Goal: Task Accomplishment & Management: Complete application form

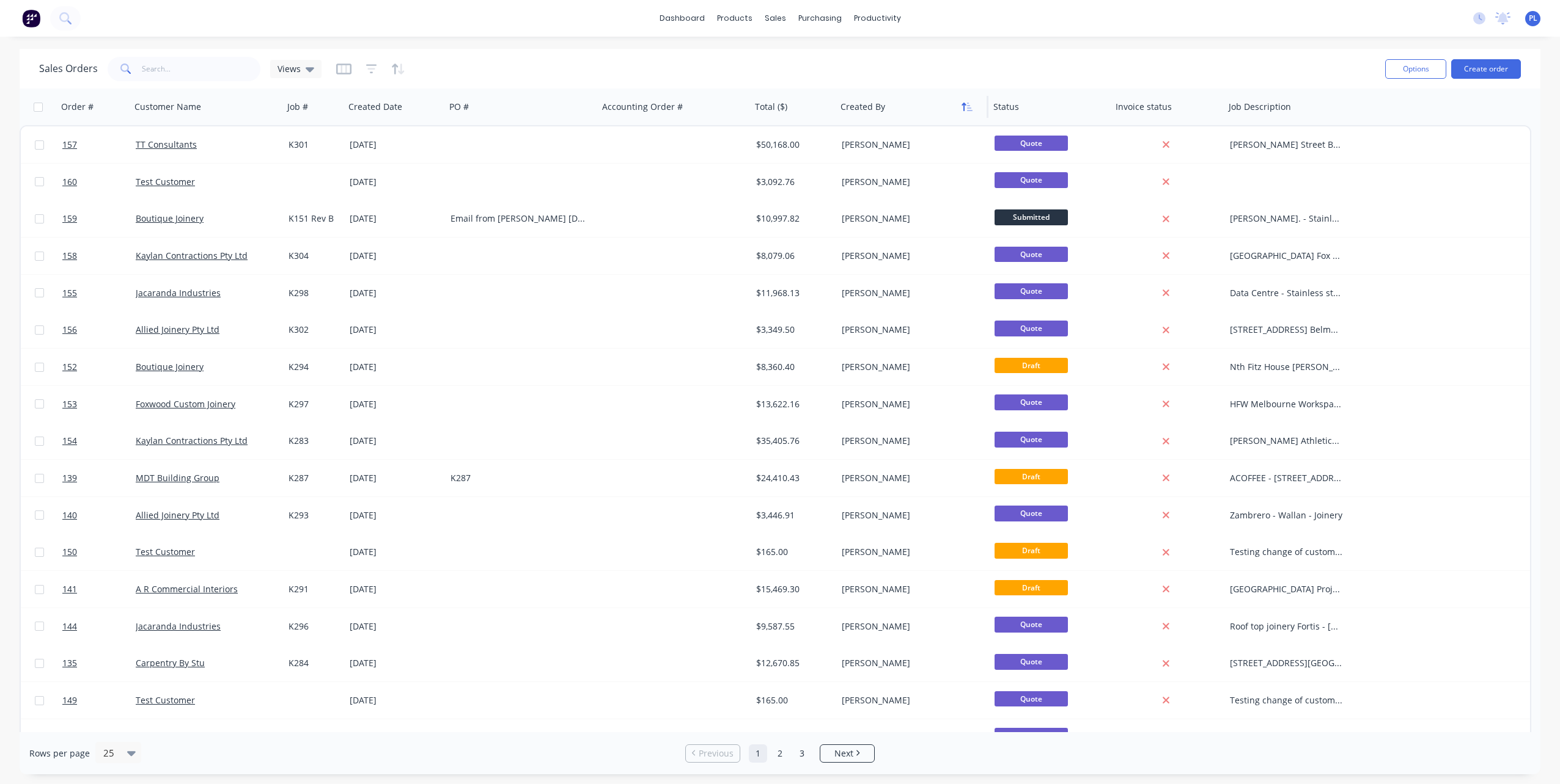
click at [965, 112] on button "button" at bounding box center [967, 107] width 19 height 19
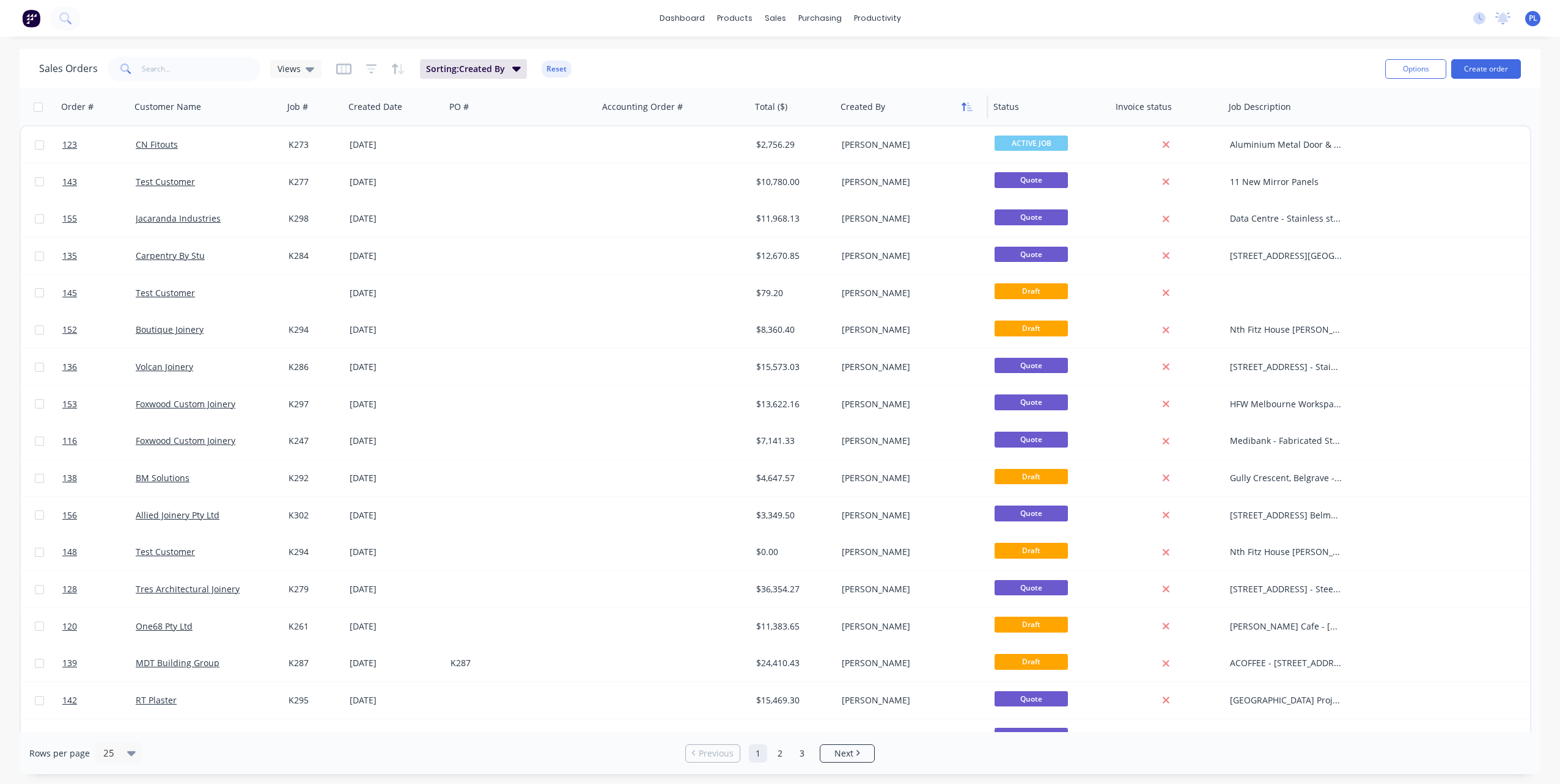
click at [965, 109] on icon "button" at bounding box center [967, 106] width 11 height 10
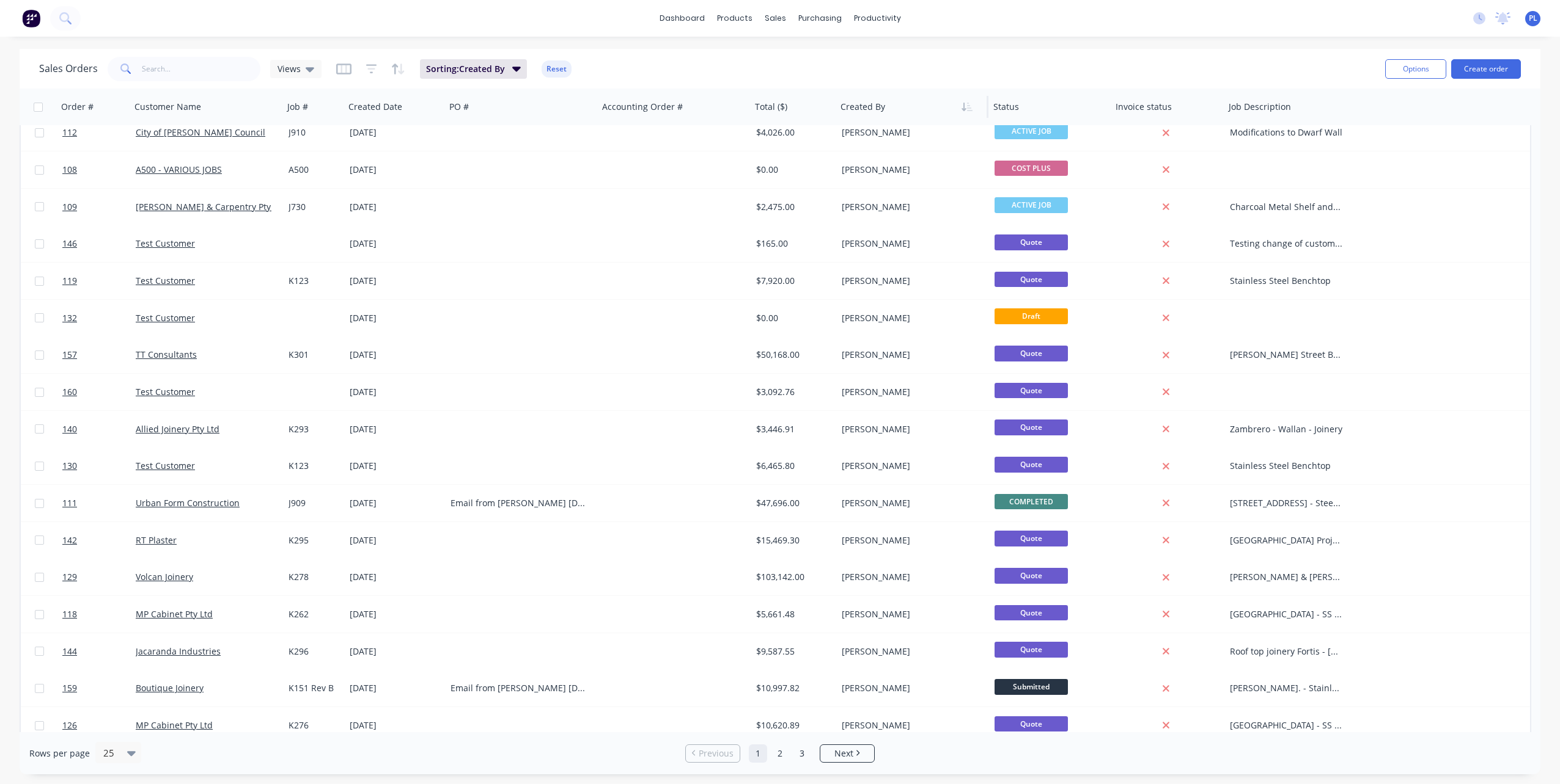
scroll to position [319, 0]
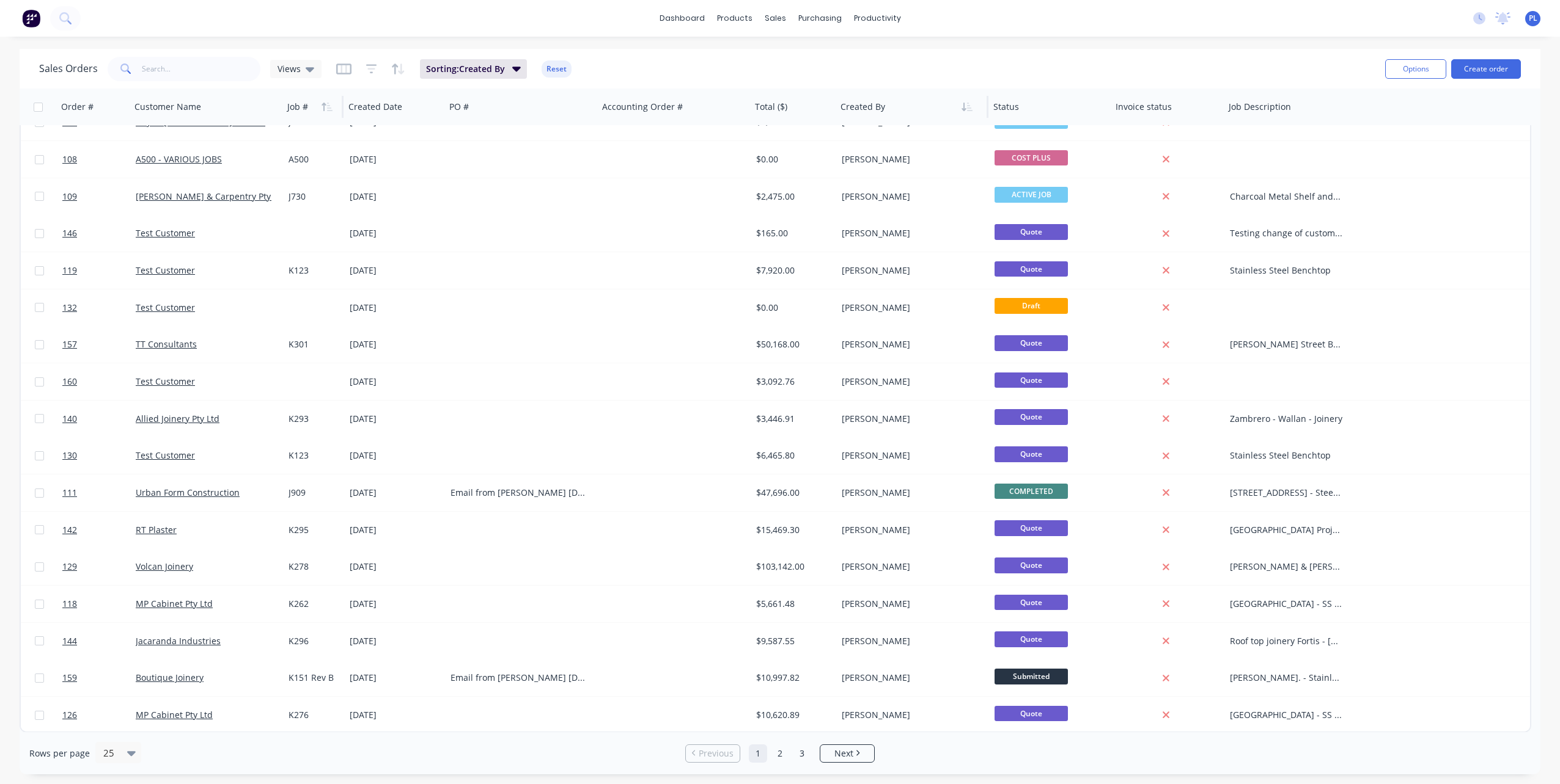
click at [293, 111] on div at bounding box center [311, 107] width 49 height 25
click at [326, 108] on icon "button" at bounding box center [327, 106] width 11 height 10
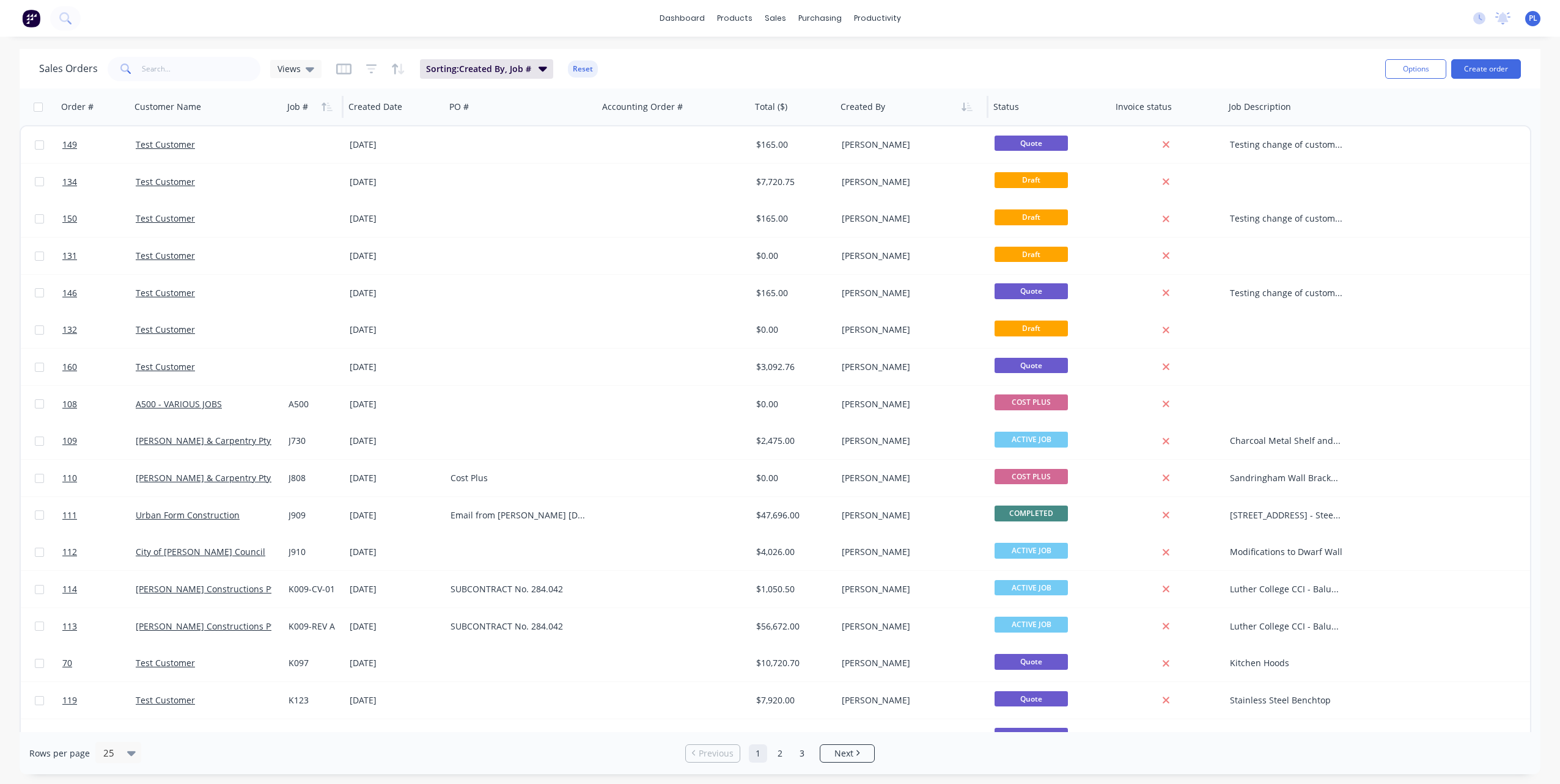
click at [326, 108] on icon "button" at bounding box center [327, 106] width 11 height 10
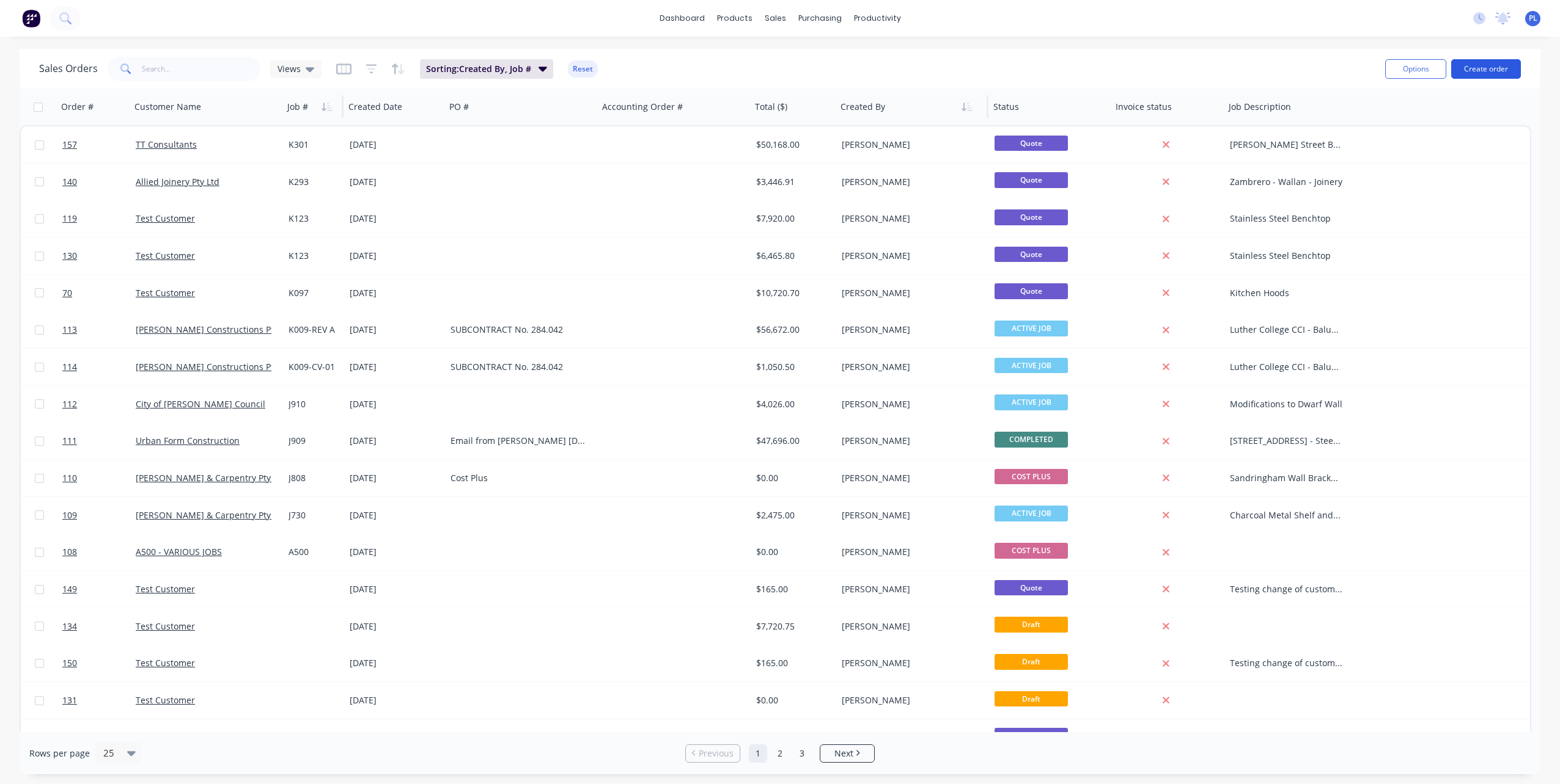
click at [1481, 66] on button "Create order" at bounding box center [1485, 69] width 70 height 19
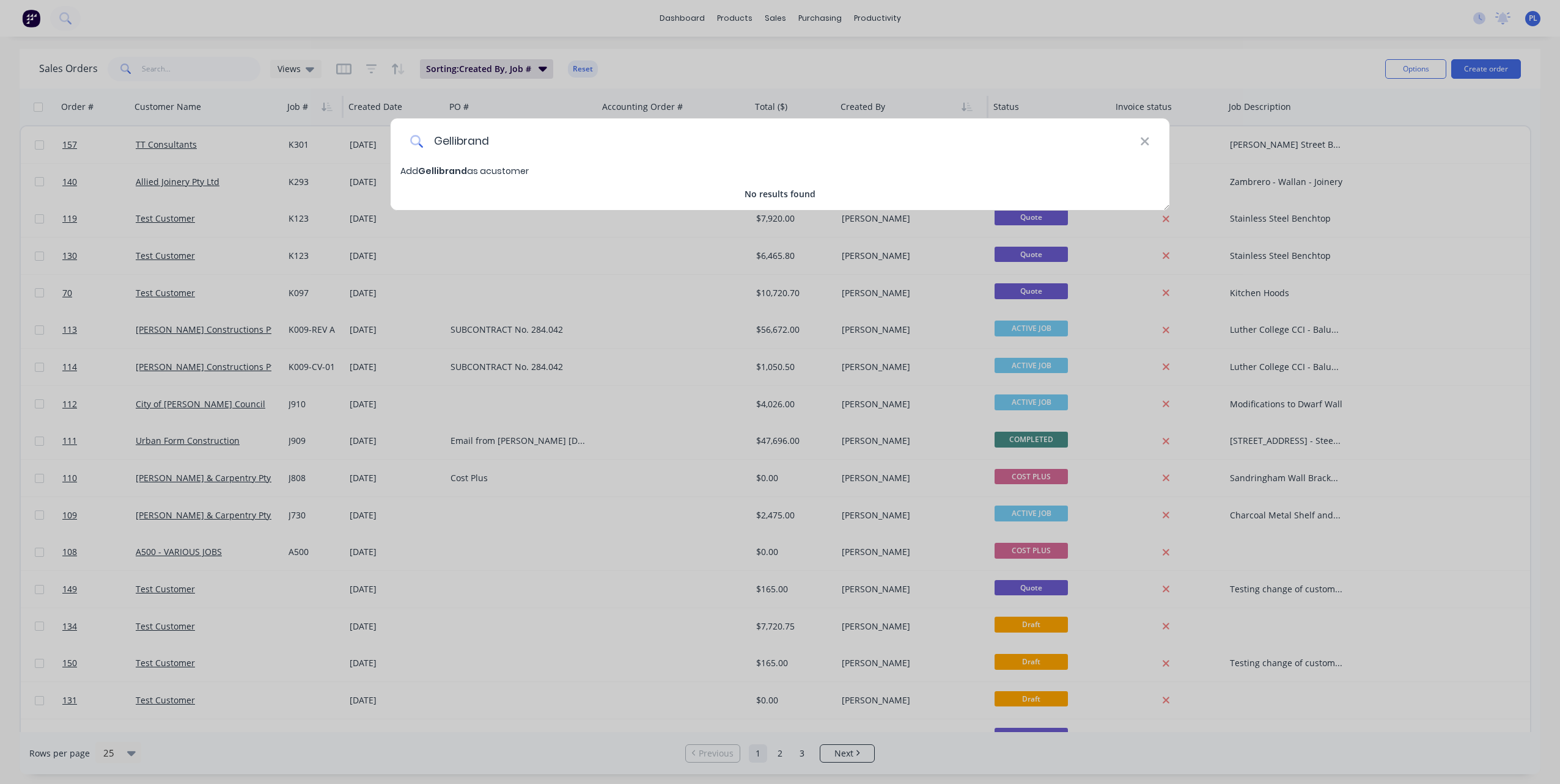
click at [497, 141] on input "Gellibrand" at bounding box center [781, 141] width 716 height 46
type input "Gellibrand Cabinet Works"
click at [470, 169] on span "Gellibrand Cabinet Works" at bounding box center [477, 171] width 119 height 12
select select "AU"
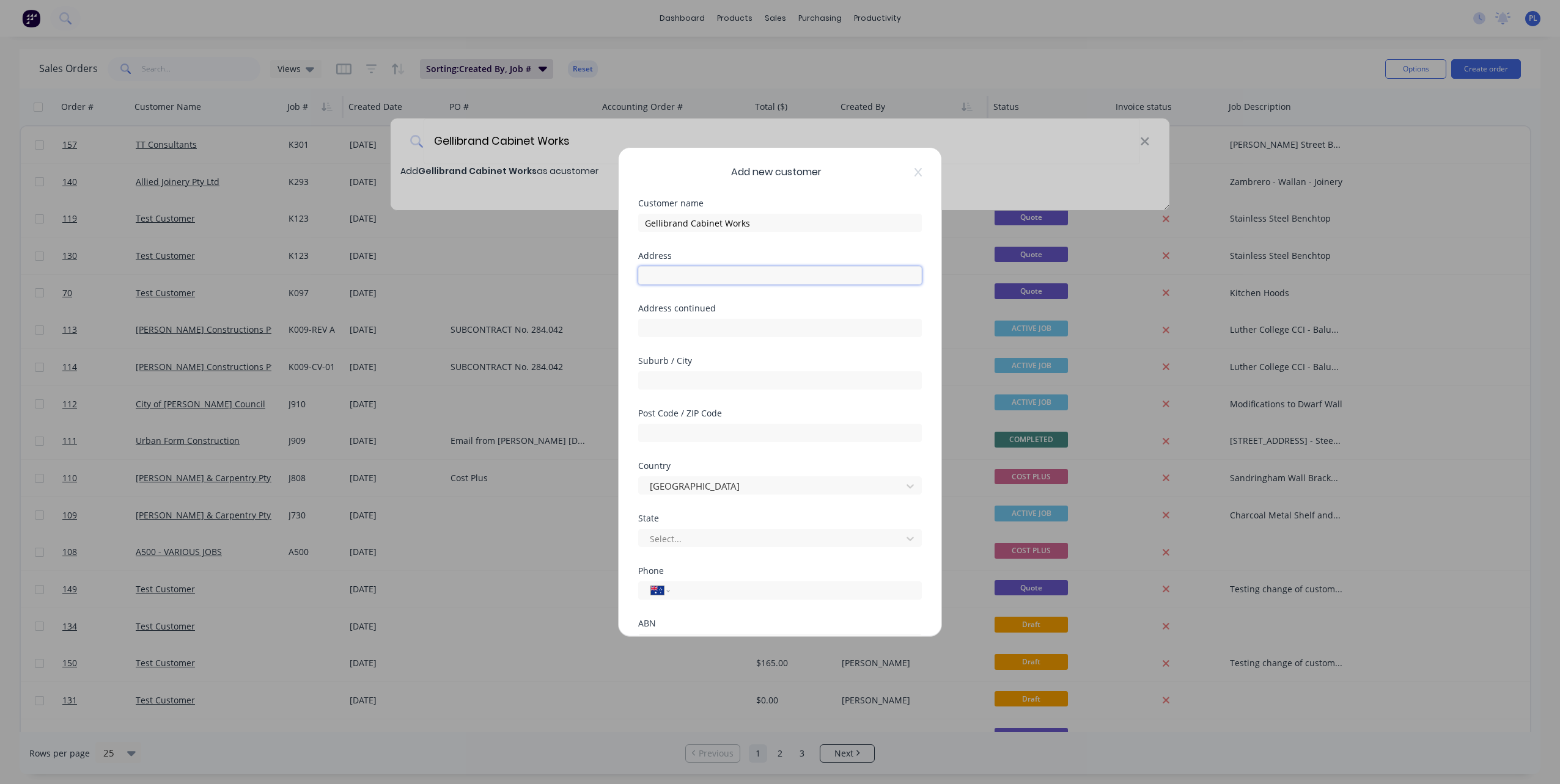
click at [695, 279] on input "text" at bounding box center [779, 275] width 283 height 19
click at [659, 272] on input "text" at bounding box center [779, 275] width 283 height 19
paste input "[STREET_ADDRESS]"
type input "[STREET_ADDRESS]"
click at [668, 380] on input "text" at bounding box center [779, 380] width 283 height 19
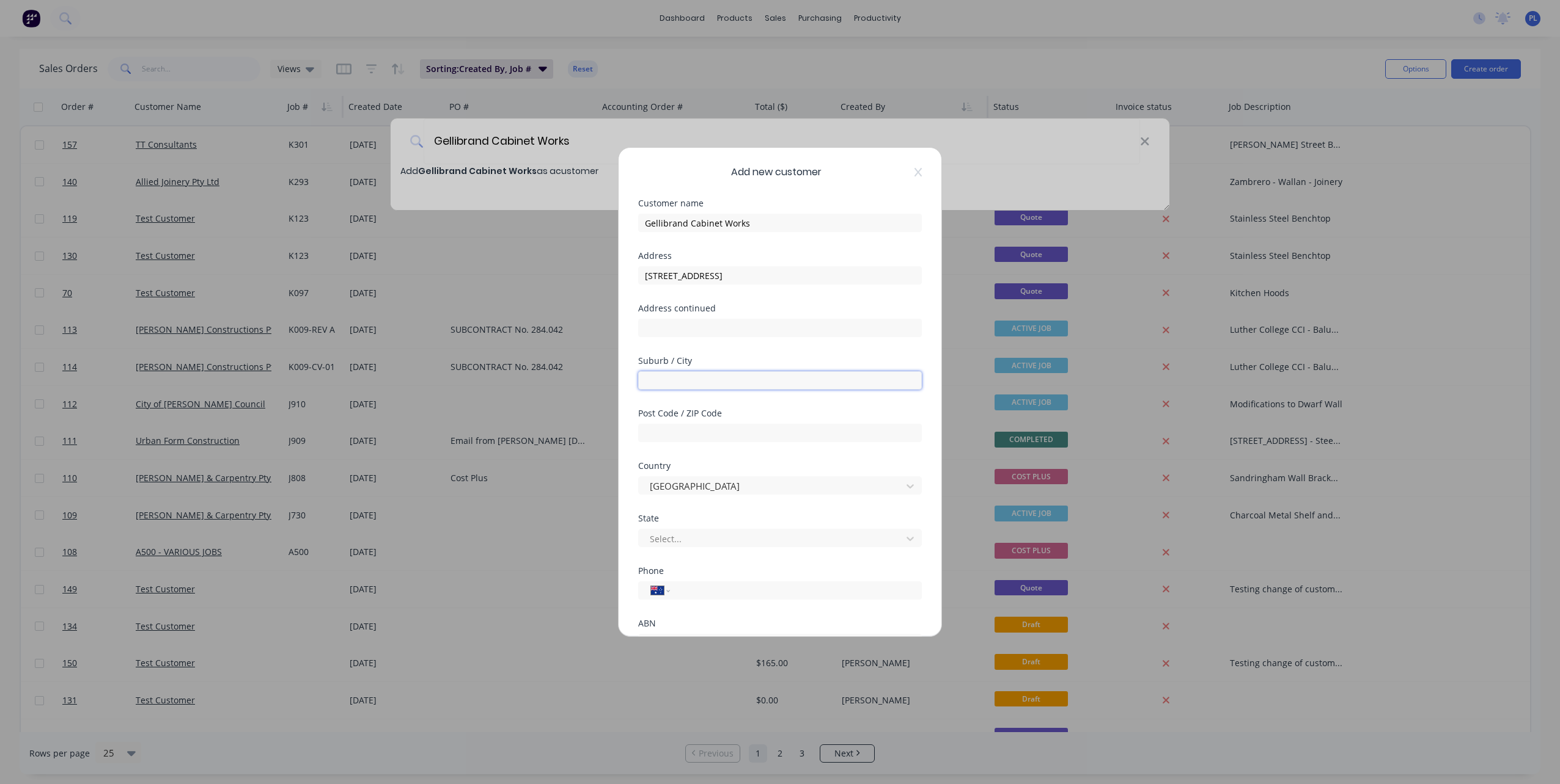
paste input "[GEOGRAPHIC_DATA]"
type input "[GEOGRAPHIC_DATA]"
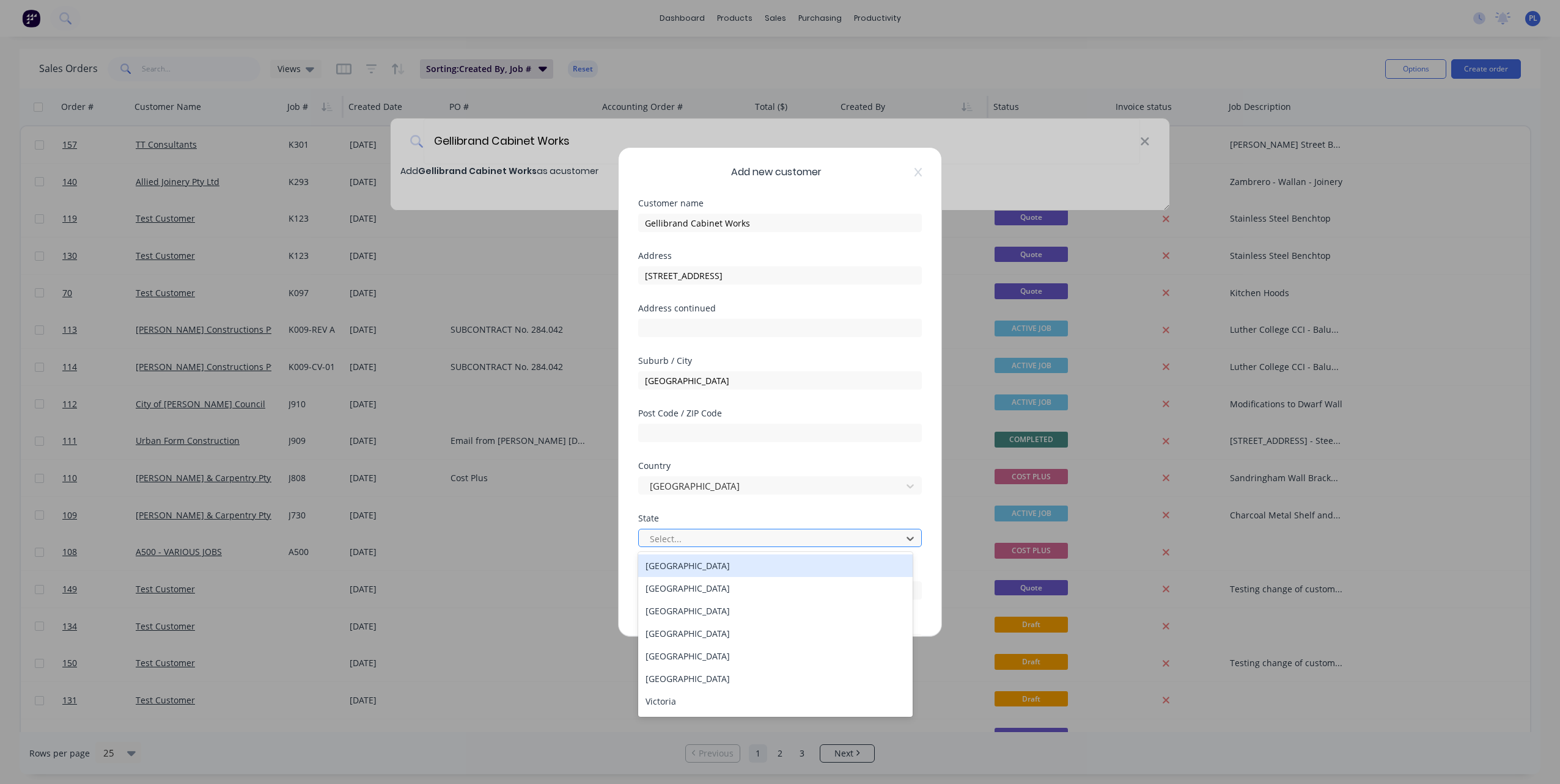
click at [691, 537] on div at bounding box center [772, 539] width 247 height 15
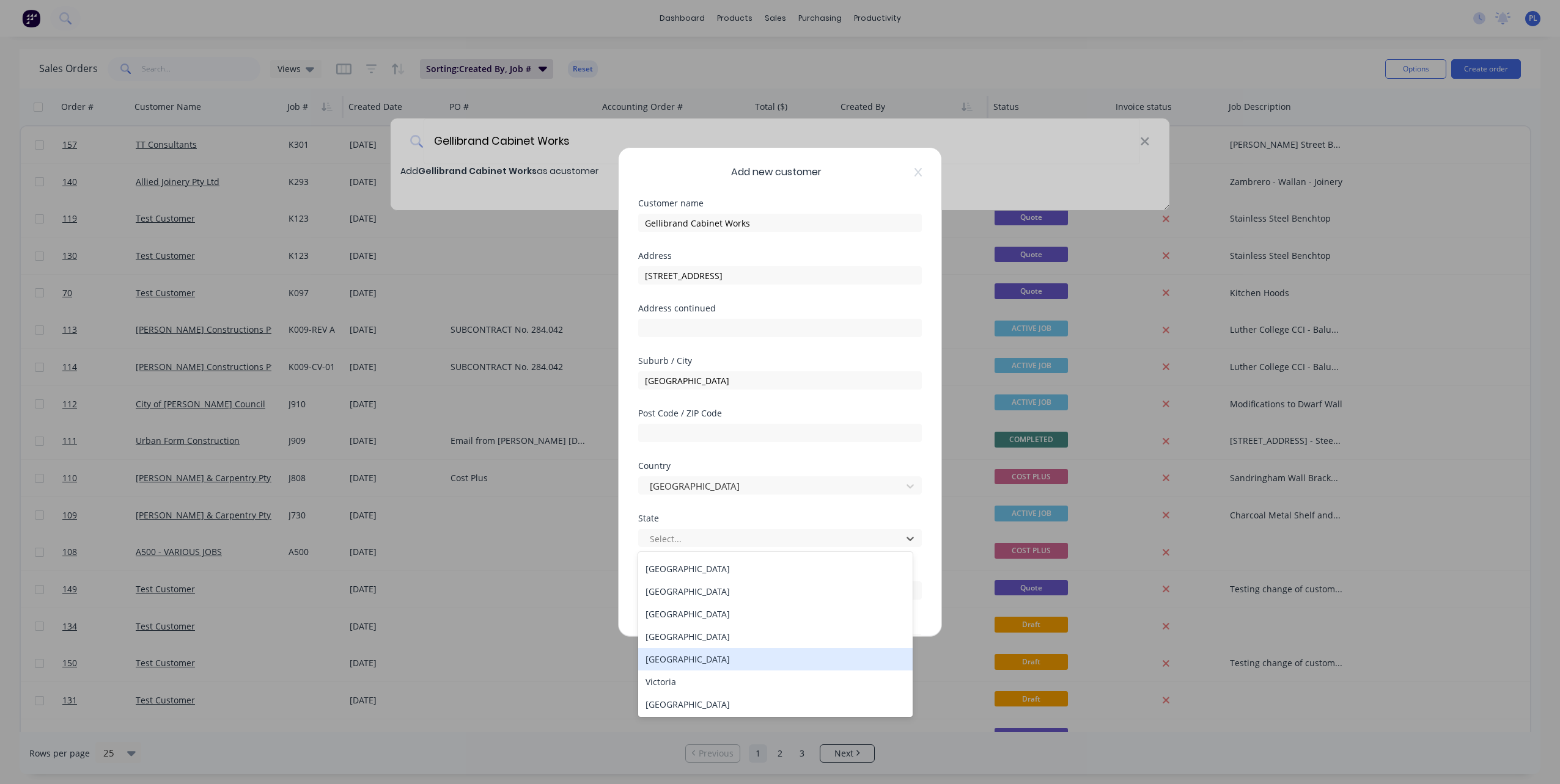
scroll to position [21, 0]
click at [666, 685] on div "Victoria" at bounding box center [775, 681] width 274 height 22
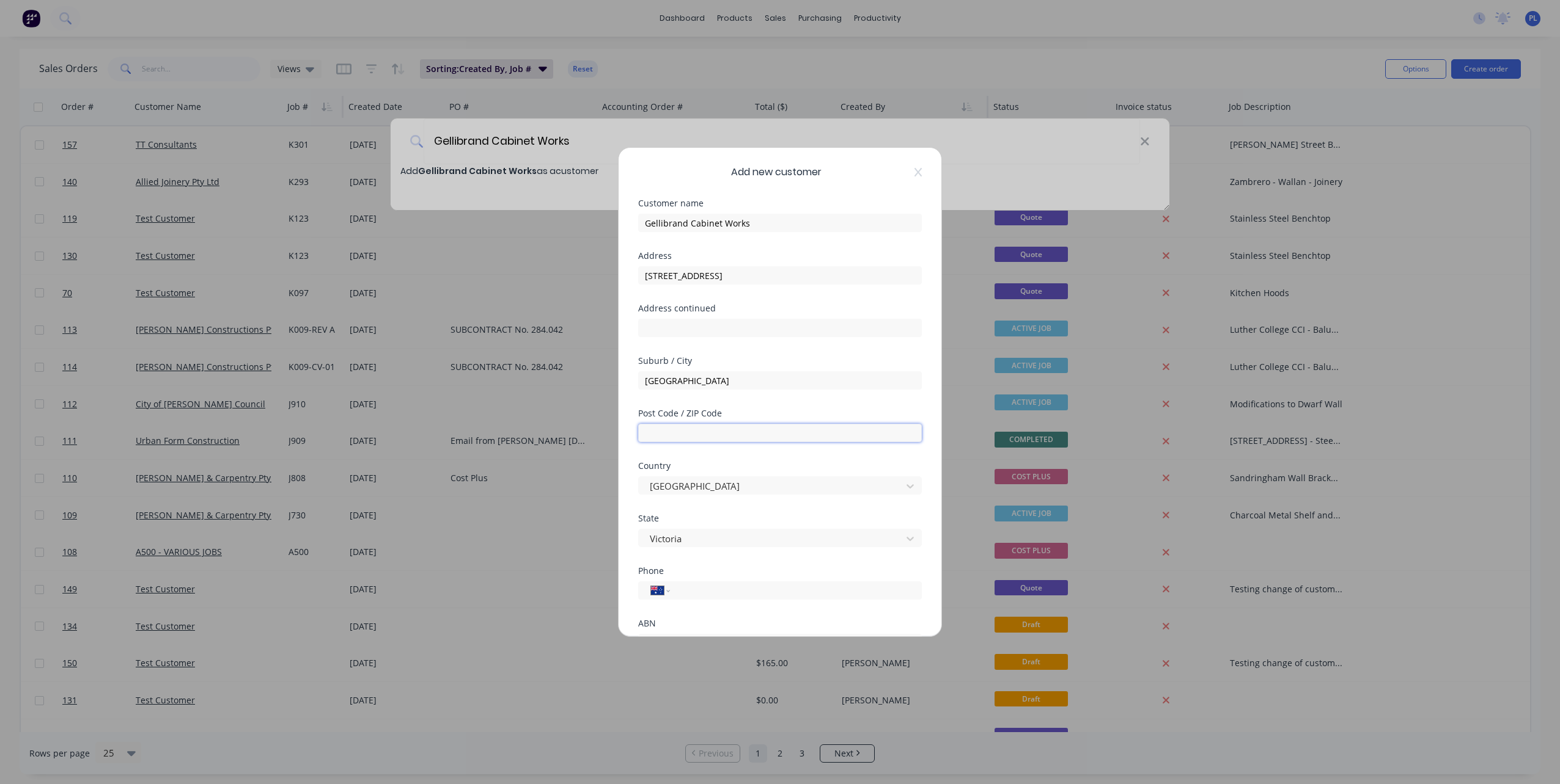
click at [677, 437] on input "text" at bounding box center [779, 433] width 283 height 19
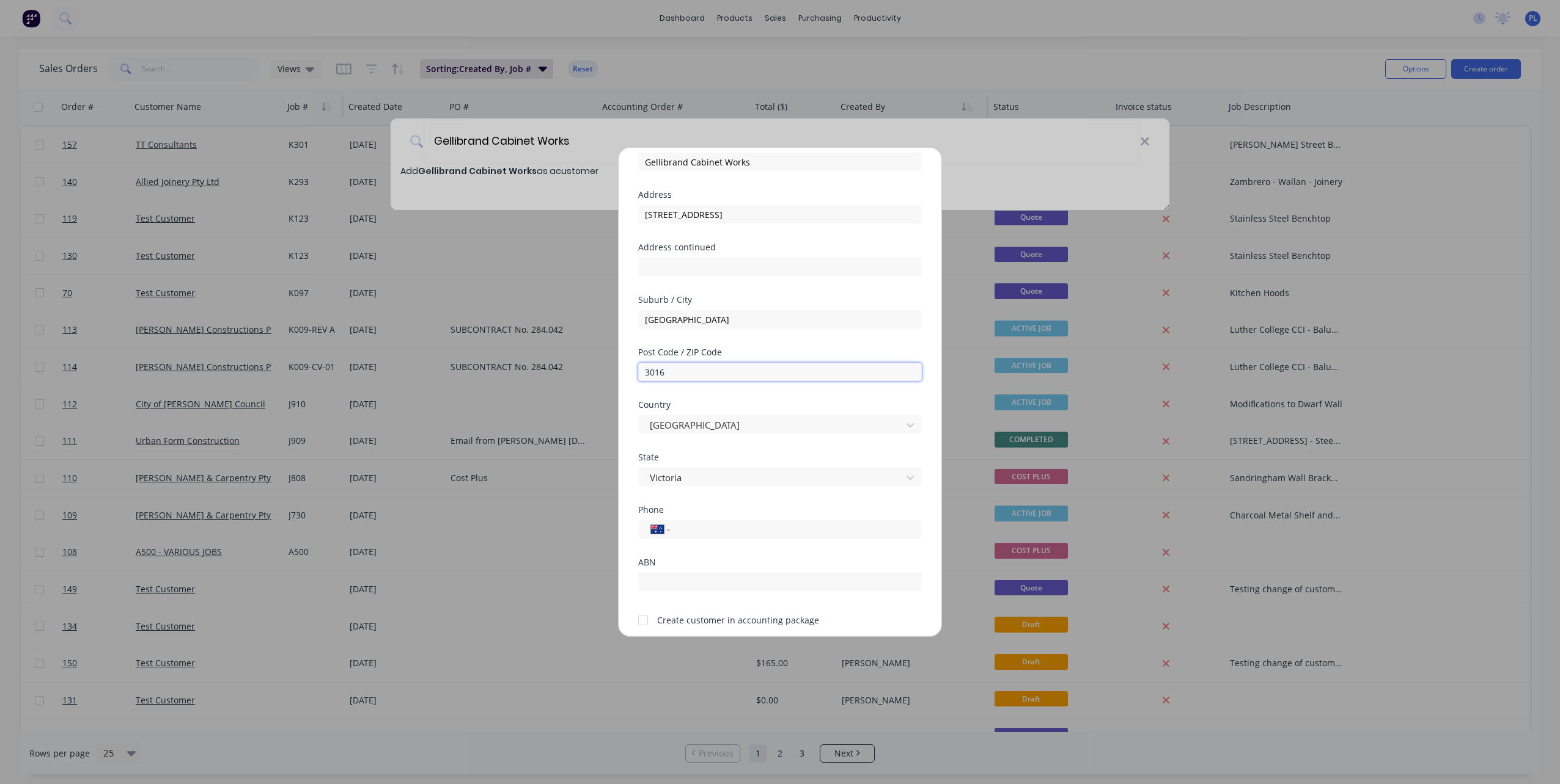
type input "3016"
click at [728, 533] on input "tel" at bounding box center [793, 530] width 230 height 14
paste input "[PHONE_NUMBER]"
type input "[PHONE_NUMBER]"
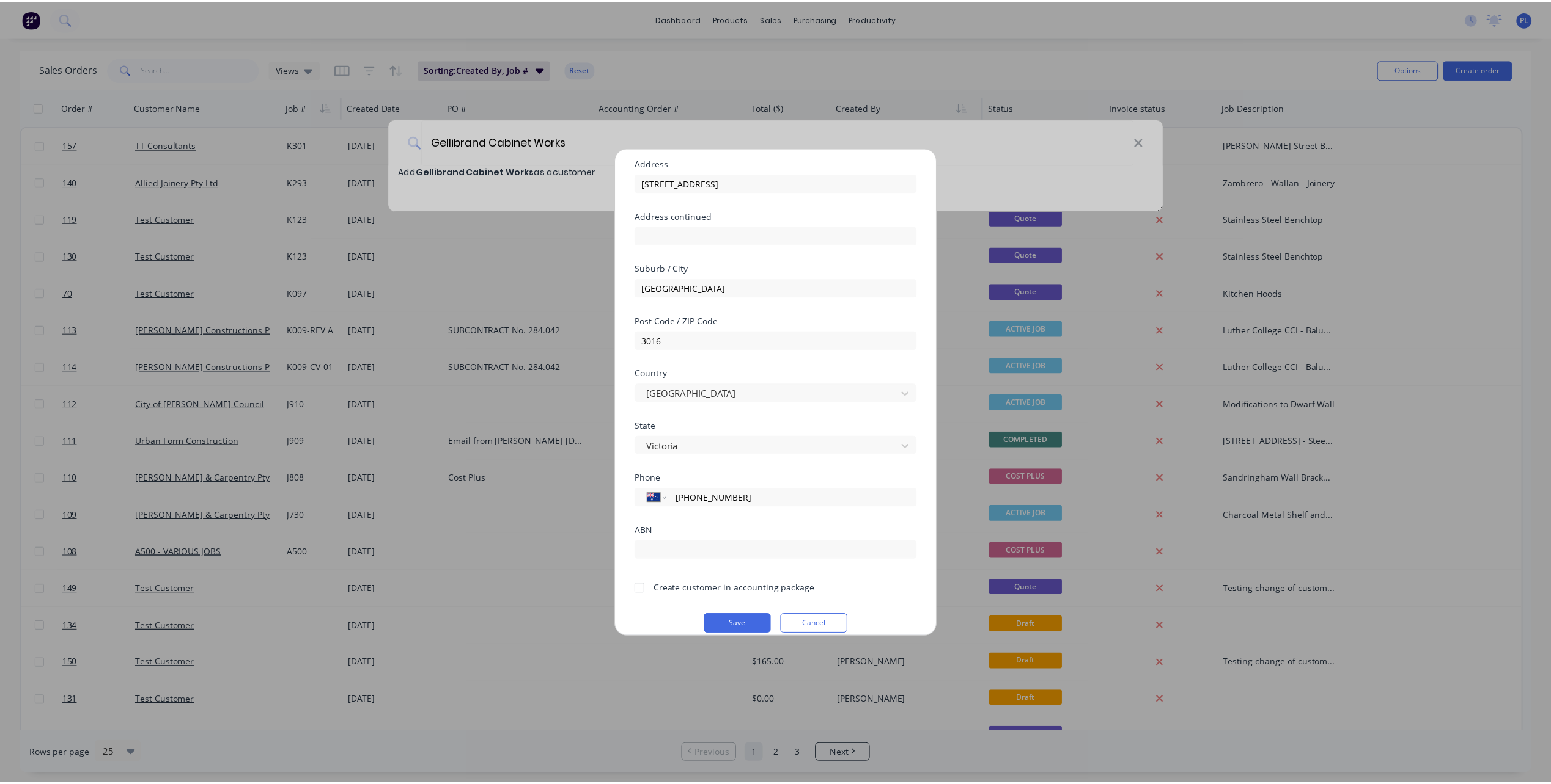
scroll to position [107, 0]
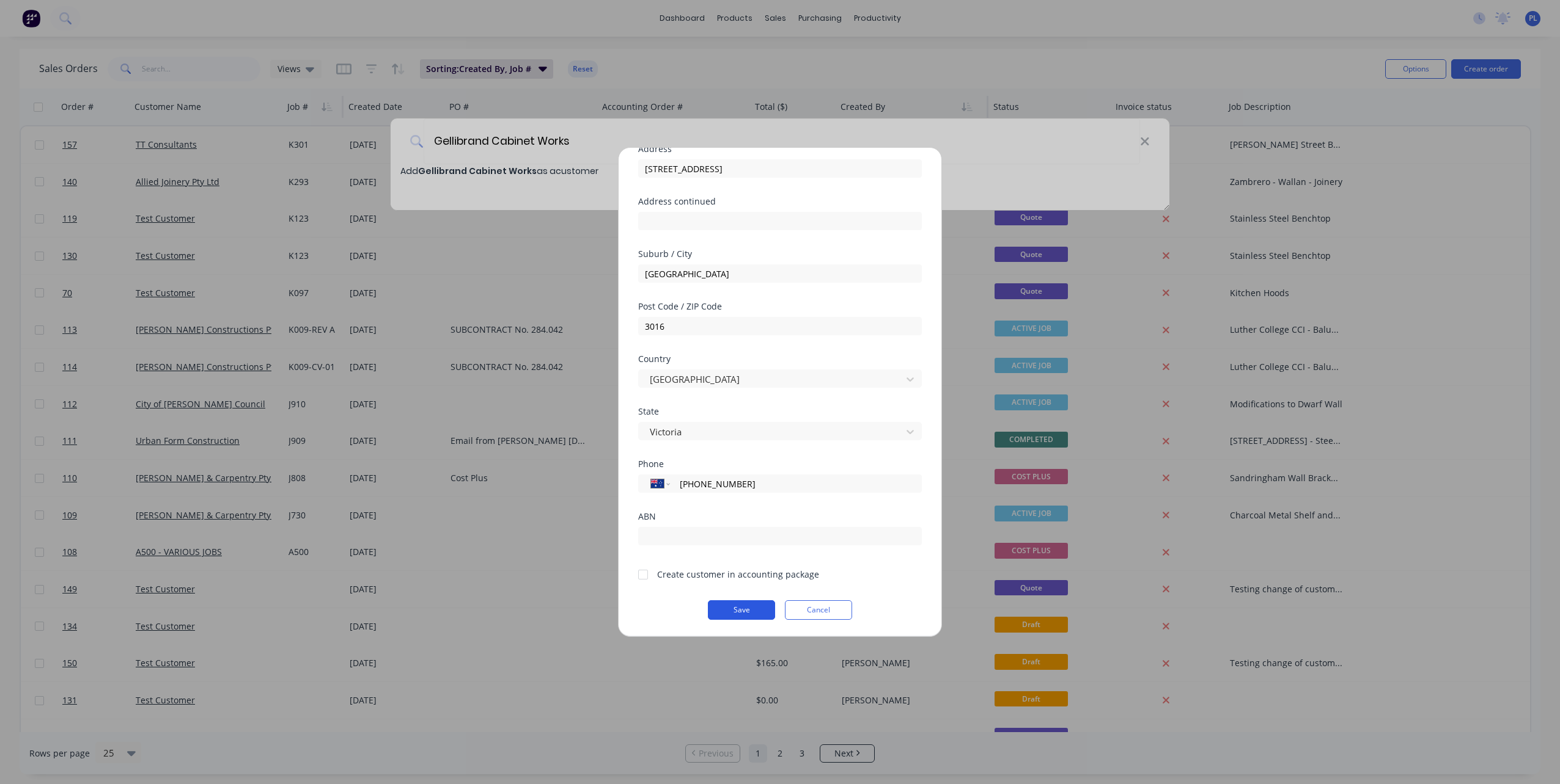
click at [740, 608] on button "Save" at bounding box center [741, 610] width 67 height 19
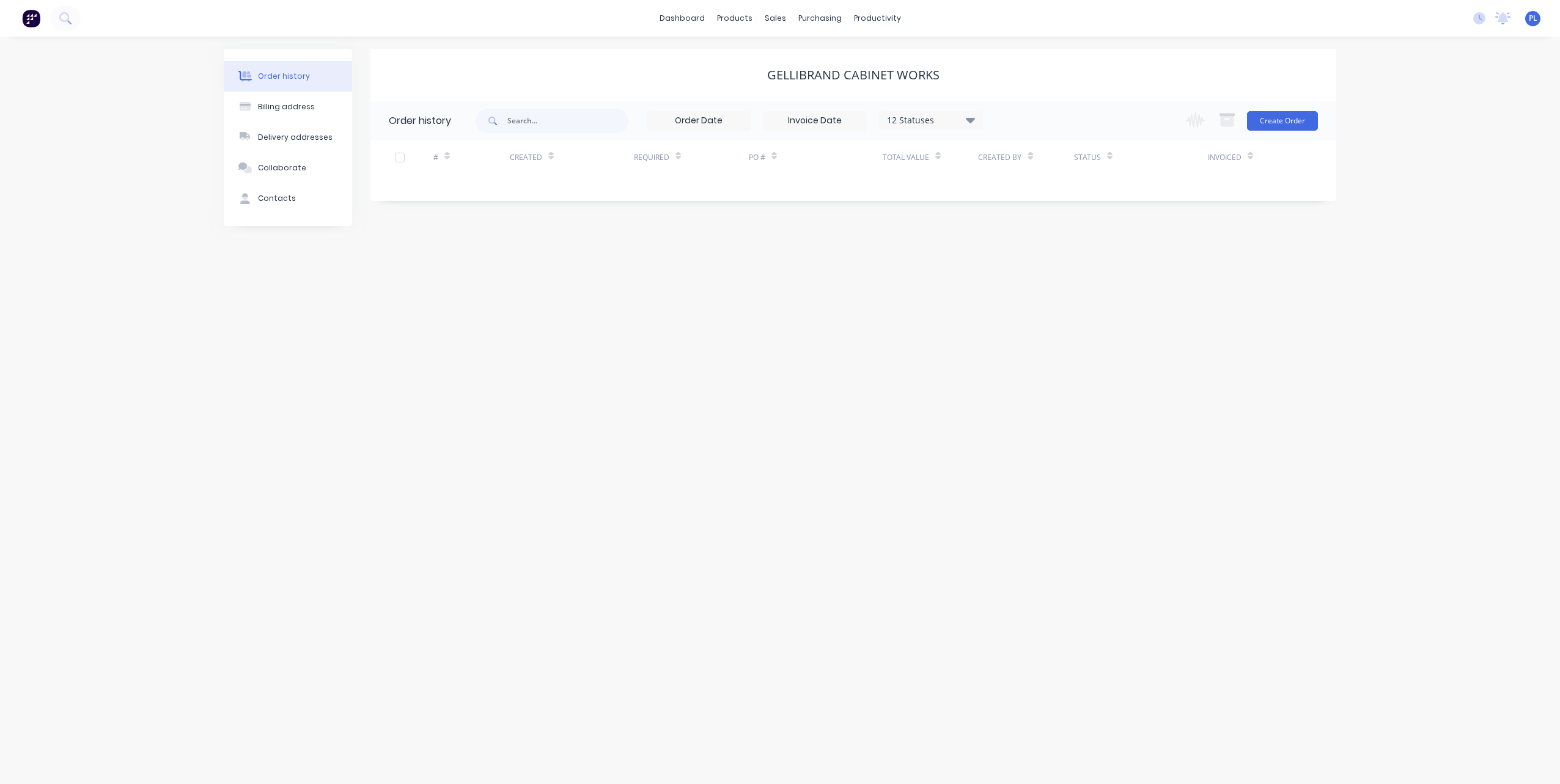
click at [420, 514] on div "Order history Billing address Delivery addresses Collaborate Contacts Gellibran…" at bounding box center [780, 410] width 1560 height 747
click at [1287, 115] on button "Create Order" at bounding box center [1282, 121] width 71 height 19
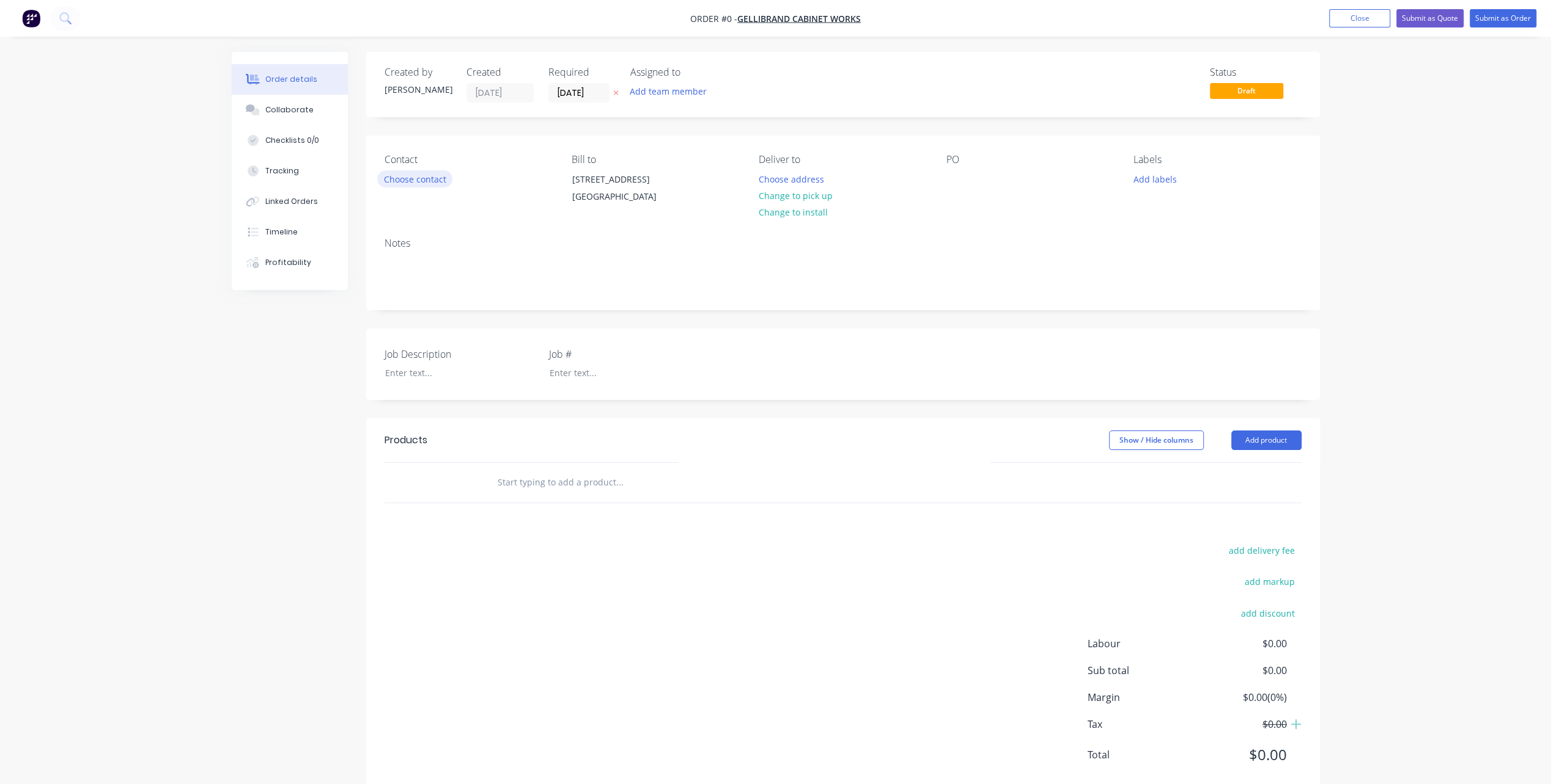
click at [414, 177] on button "Choose contact" at bounding box center [414, 179] width 76 height 16
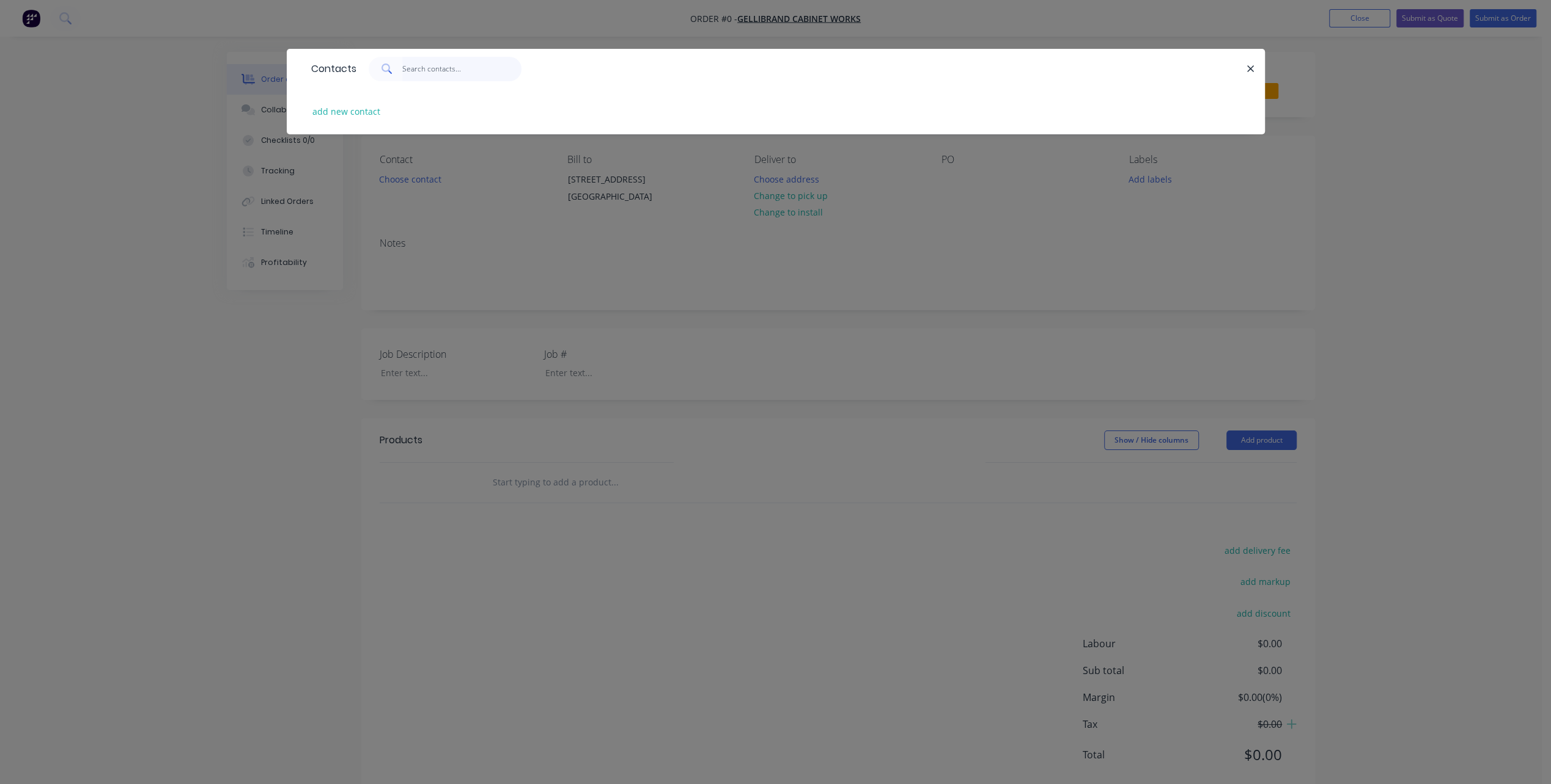
click at [425, 70] on input "text" at bounding box center [461, 69] width 119 height 25
click at [355, 111] on button "add new contact" at bounding box center [346, 111] width 81 height 16
select select "AU"
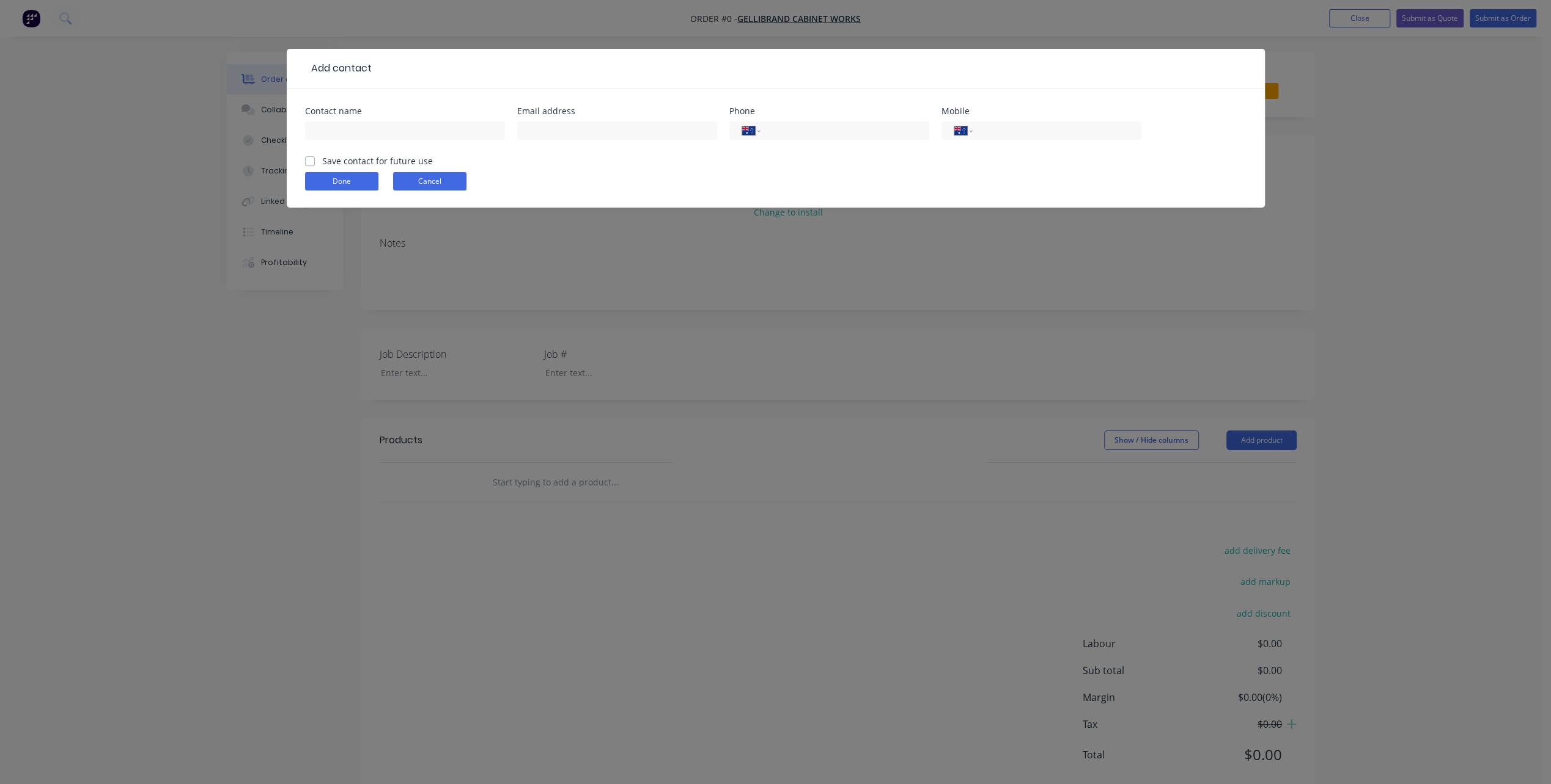
click at [417, 179] on button "Cancel" at bounding box center [430, 181] width 73 height 19
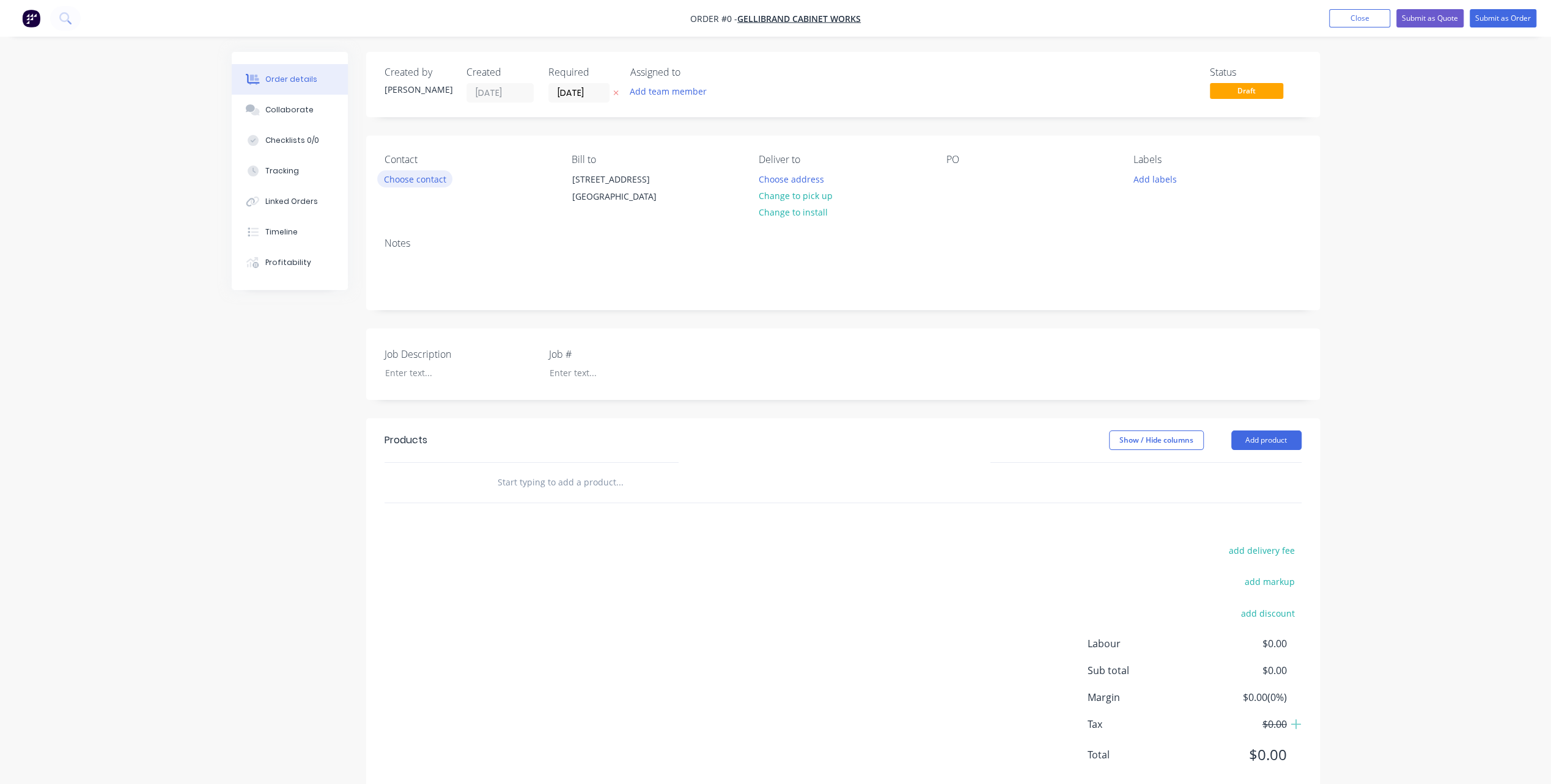
click at [419, 176] on button "Choose contact" at bounding box center [414, 179] width 76 height 16
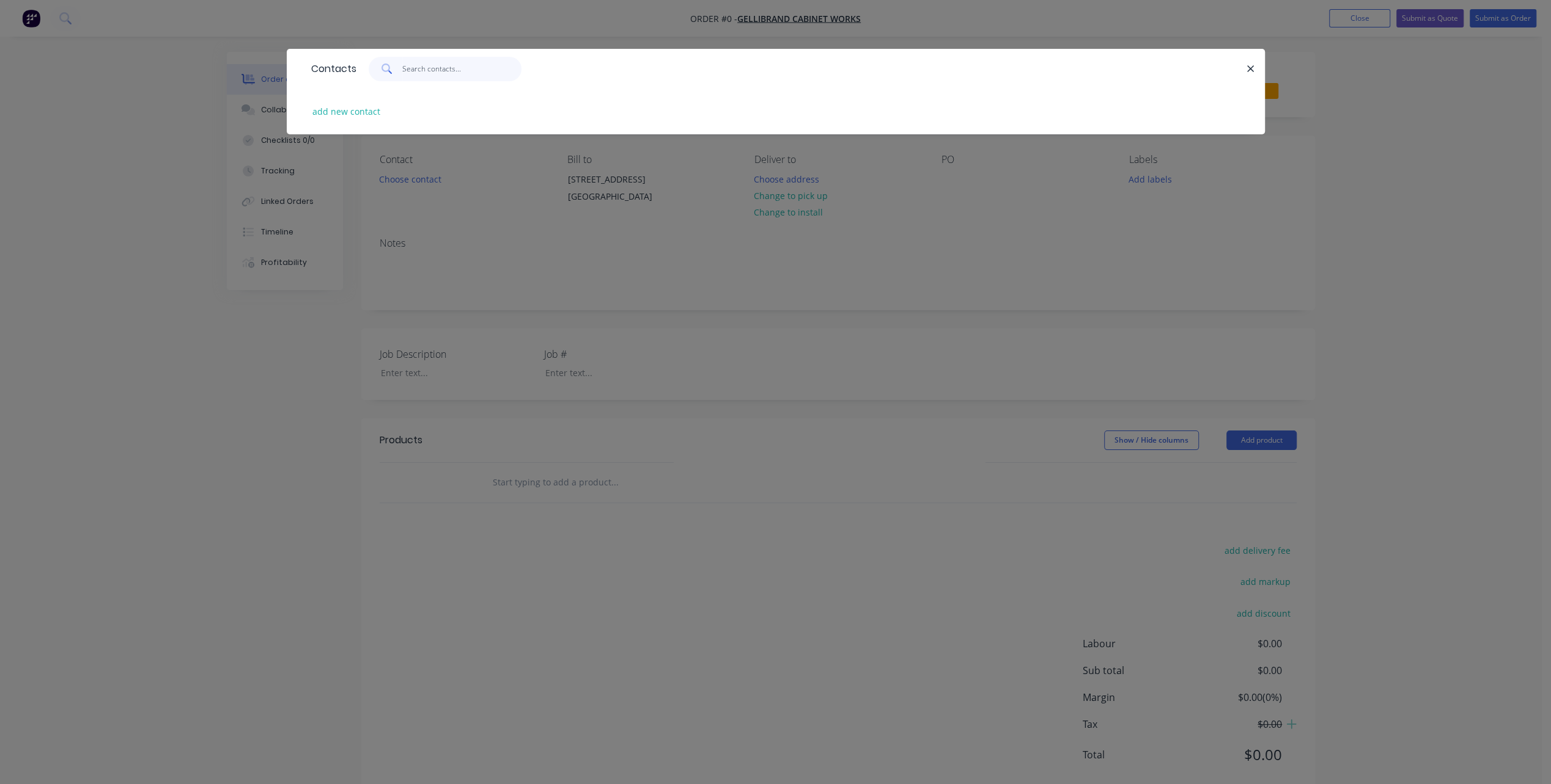
click at [430, 70] on input "text" at bounding box center [461, 69] width 119 height 25
type input "[PERSON_NAME]"
click at [338, 112] on button "add new contact" at bounding box center [346, 111] width 81 height 16
select select "AU"
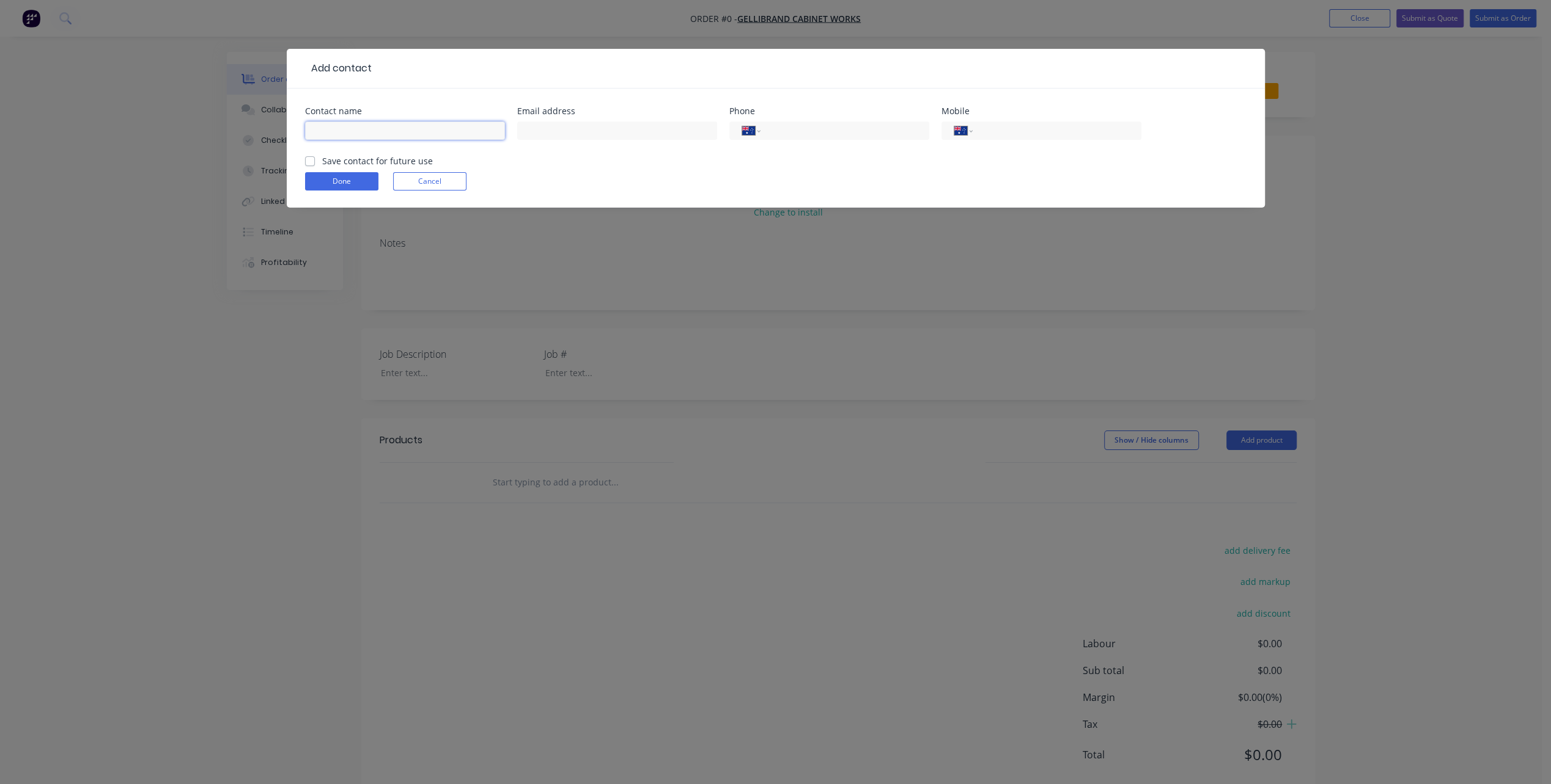
click at [350, 122] on input "text" at bounding box center [405, 131] width 200 height 19
type input "[PERSON_NAME]"
click at [610, 132] on input "text" at bounding box center [616, 131] width 200 height 19
click at [529, 123] on input "text" at bounding box center [616, 131] width 200 height 19
paste input "[EMAIL_ADDRESS][DOMAIN_NAME]"
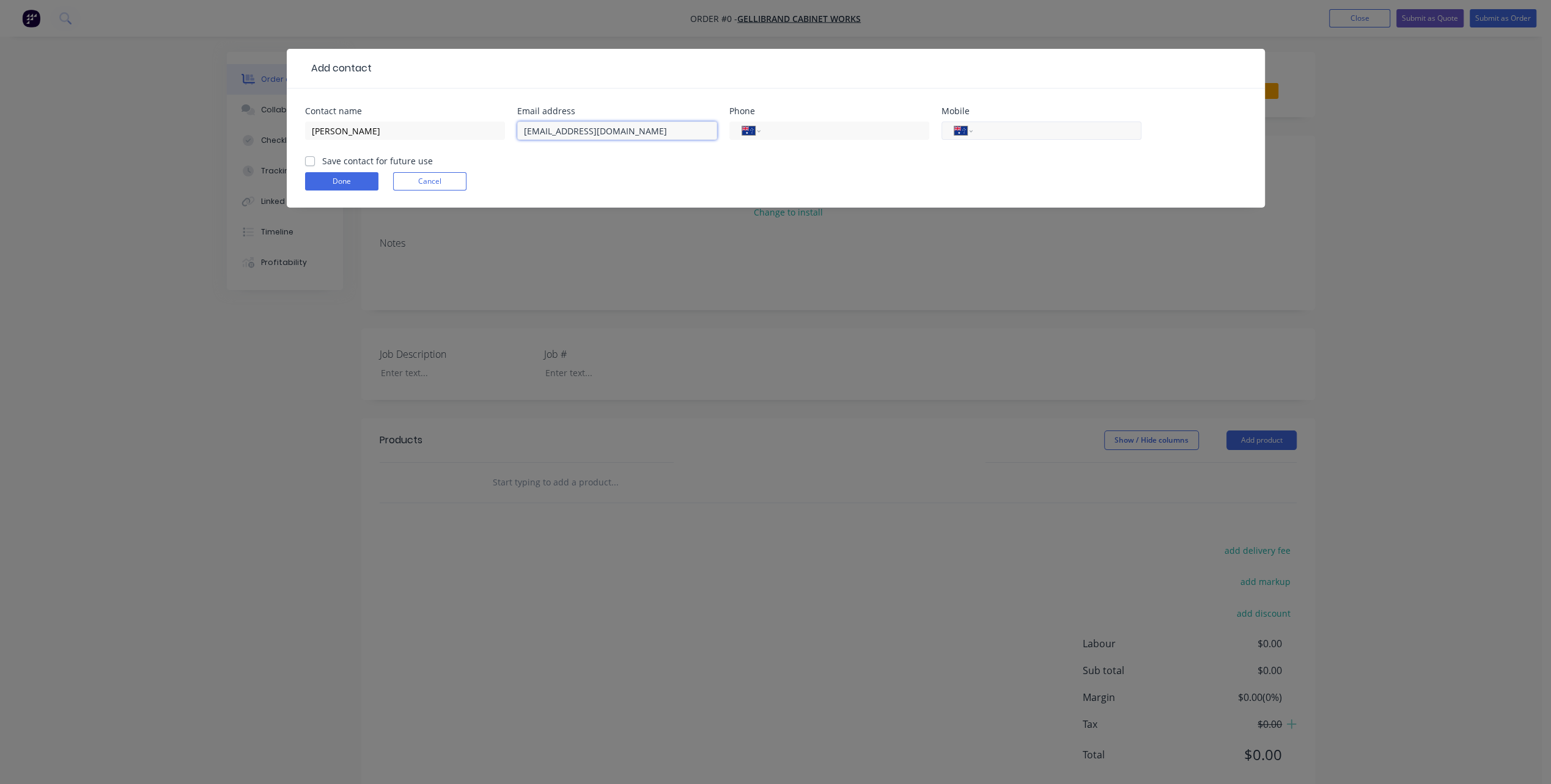
type input "[EMAIL_ADDRESS][DOMAIN_NAME]"
click at [1039, 129] on input "tel" at bounding box center [1054, 131] width 147 height 14
type input "0418 175 879"
click at [833, 132] on input "tel" at bounding box center [842, 131] width 147 height 14
click at [784, 132] on input "tel" at bounding box center [842, 131] width 147 height 14
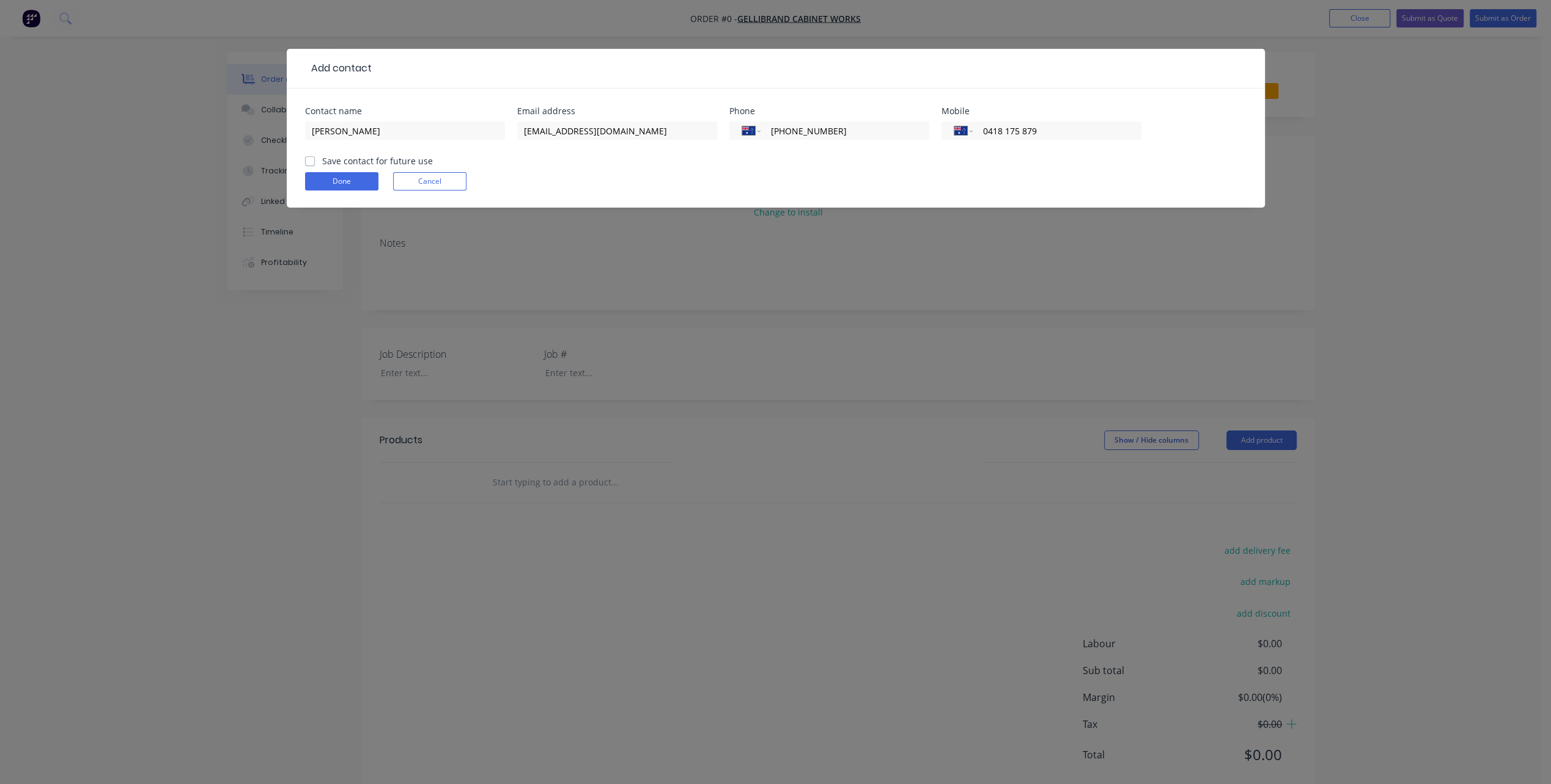
type input "[PHONE_NUMBER]"
click at [825, 142] on div "International [GEOGRAPHIC_DATA] [GEOGRAPHIC_DATA] [GEOGRAPHIC_DATA] [GEOGRAPHIC…" at bounding box center [829, 137] width 200 height 36
click at [322, 159] on label "Save contact for future use" at bounding box center [378, 161] width 111 height 13
click at [307, 159] on input "Save contact for future use" at bounding box center [310, 161] width 10 height 12
checkbox input "true"
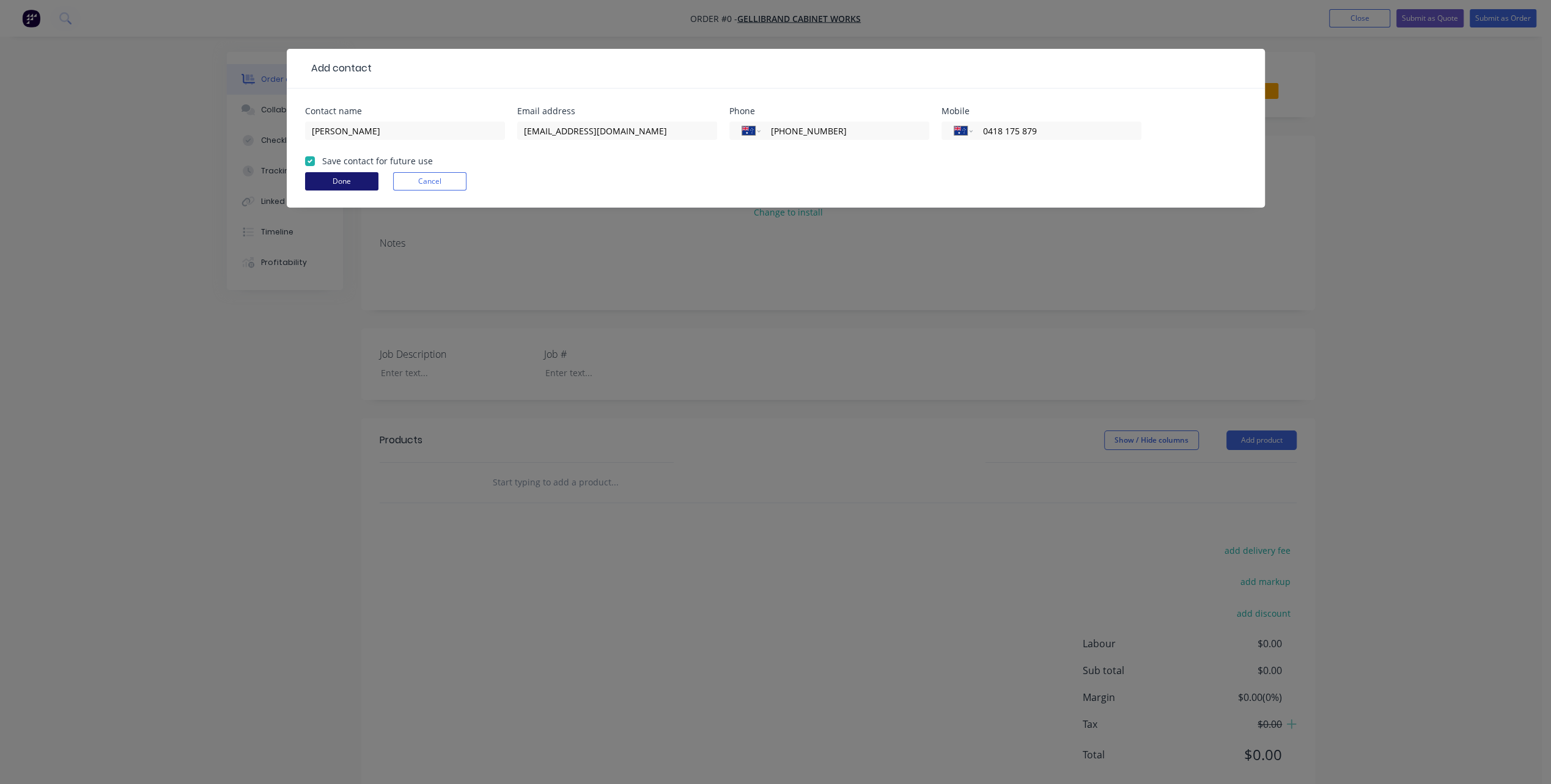
click at [332, 182] on button "Done" at bounding box center [342, 181] width 73 height 19
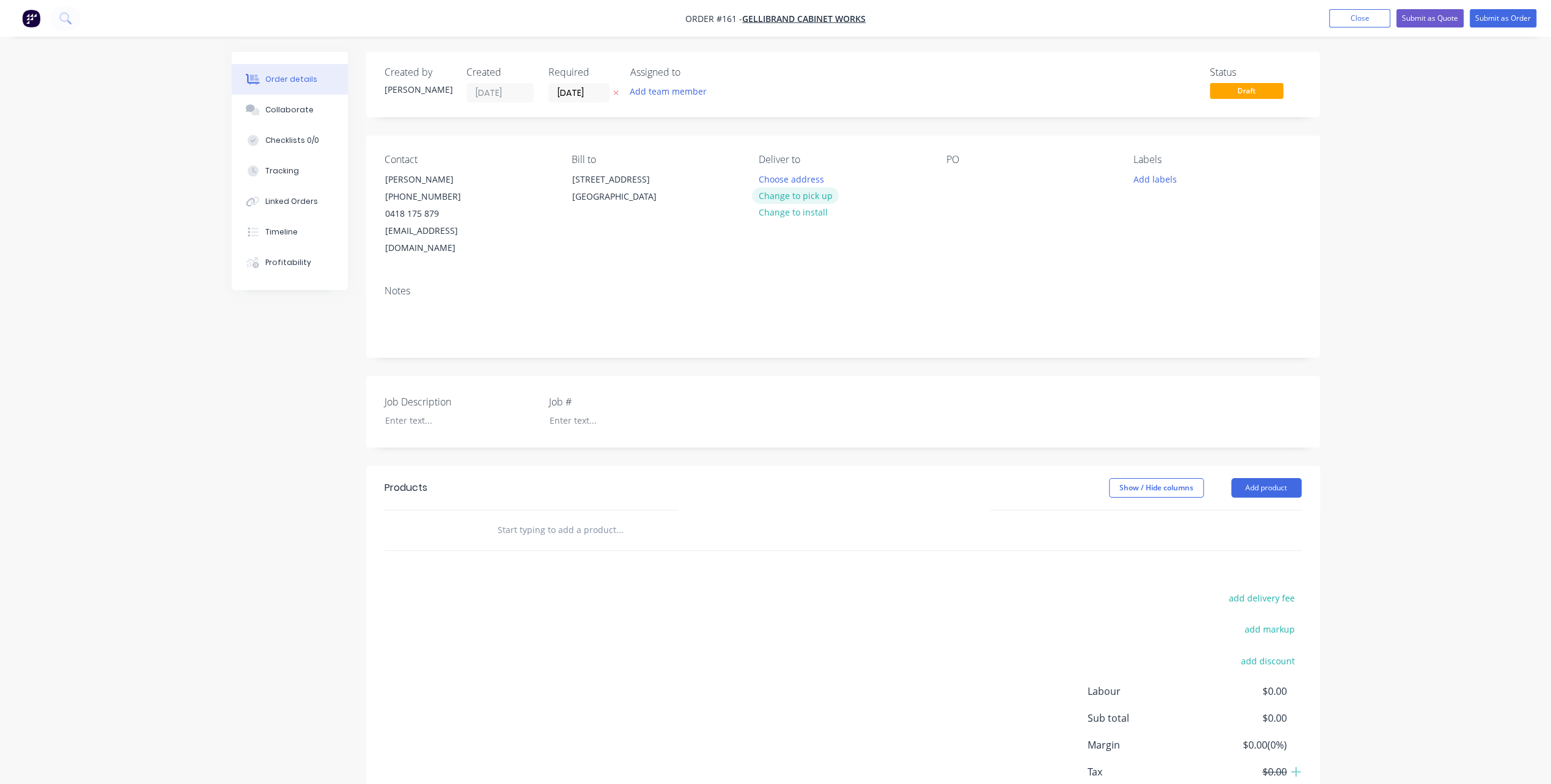
click at [786, 195] on button "Change to pick up" at bounding box center [795, 196] width 87 height 16
